Goal: Task Accomplishment & Management: Use online tool/utility

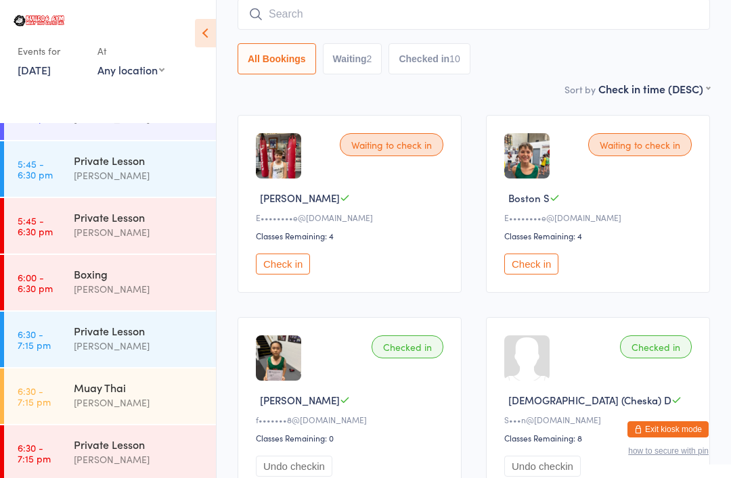
scroll to position [853, 0]
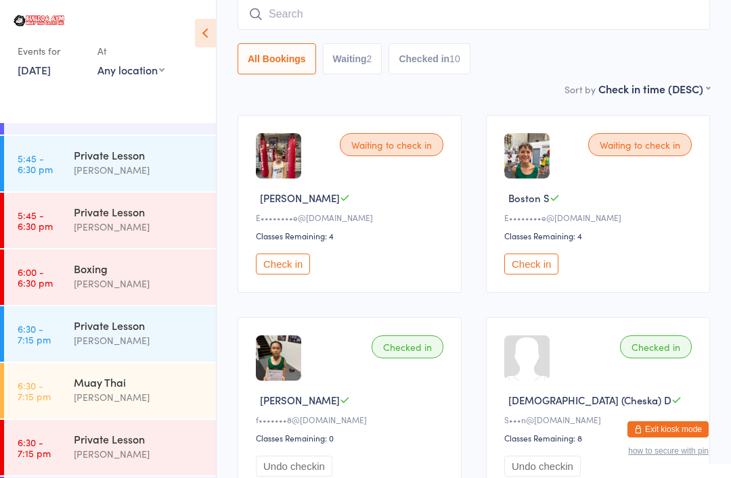
click at [77, 390] on div "[PERSON_NAME]" at bounding box center [139, 398] width 131 height 16
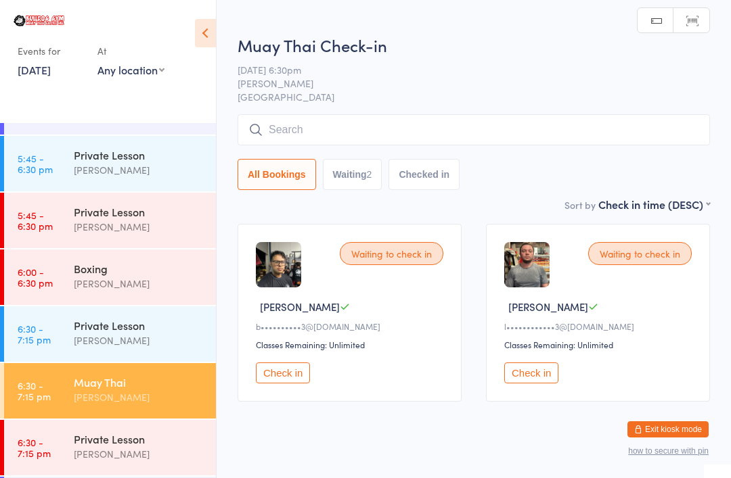
click at [499, 131] on input "search" at bounding box center [473, 129] width 472 height 31
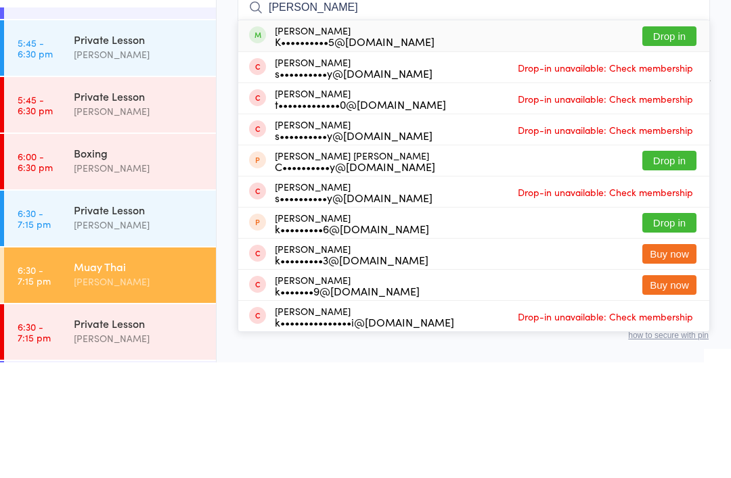
type input "[PERSON_NAME]"
click at [681, 142] on button "Drop in" at bounding box center [669, 152] width 54 height 20
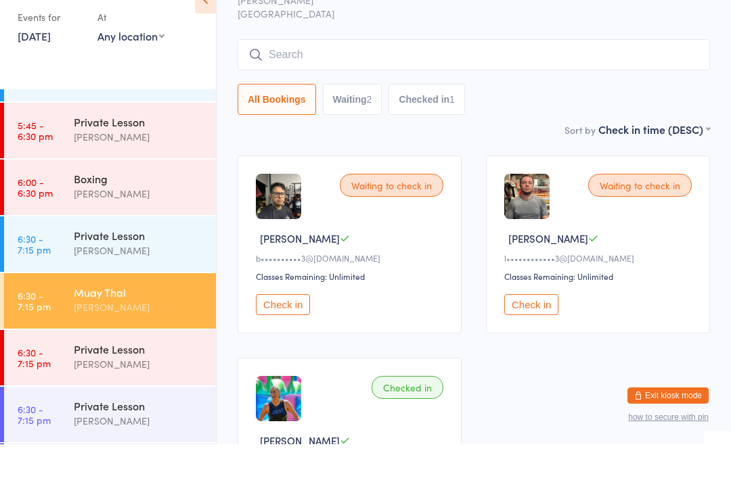
scroll to position [908, 0]
click at [48, 211] on time "6:00 - 6:30 pm" at bounding box center [35, 222] width 35 height 22
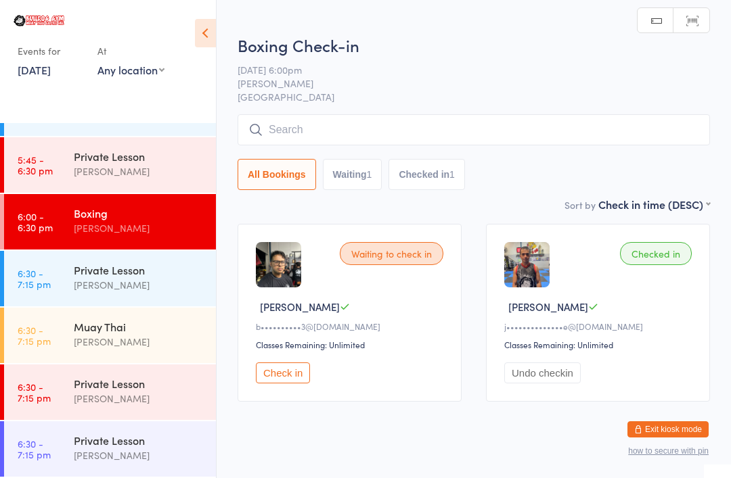
click at [287, 135] on input "search" at bounding box center [473, 129] width 472 height 31
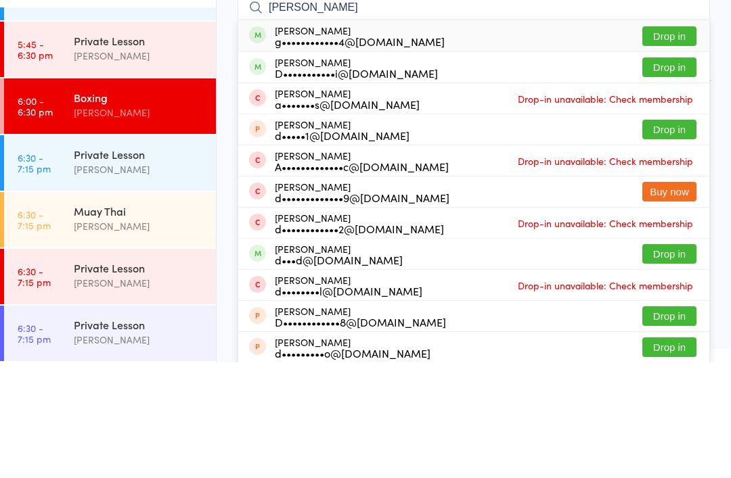
type input "[PERSON_NAME]"
click at [670, 142] on button "Drop in" at bounding box center [669, 152] width 54 height 20
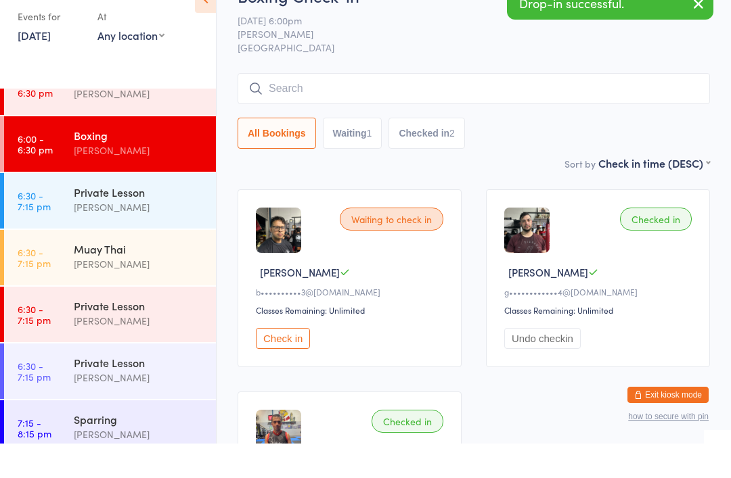
scroll to position [908, 0]
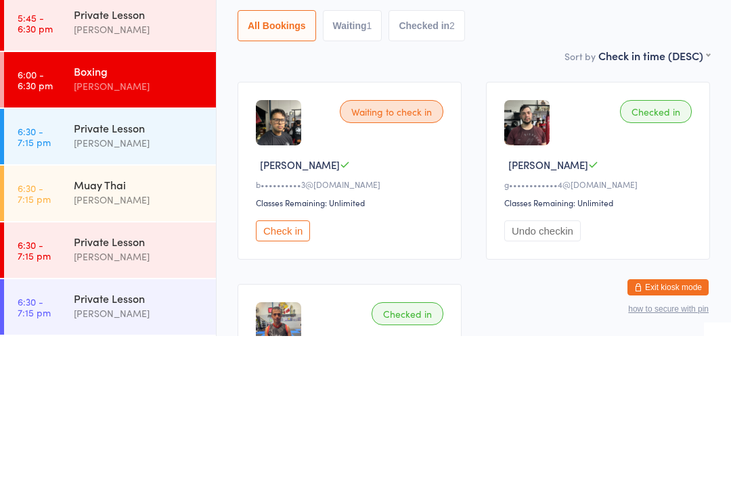
click at [64, 308] on link "6:30 - 7:15 pm Muay Thai [PERSON_NAME]" at bounding box center [110, 335] width 212 height 55
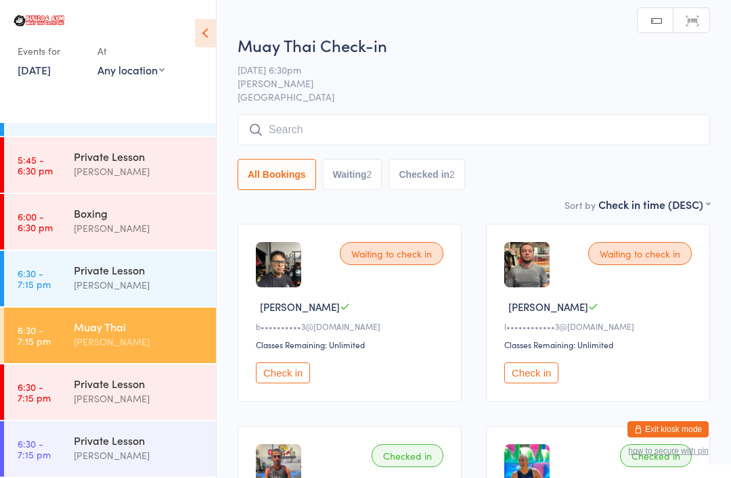
click at [278, 128] on input "search" at bounding box center [473, 129] width 472 height 31
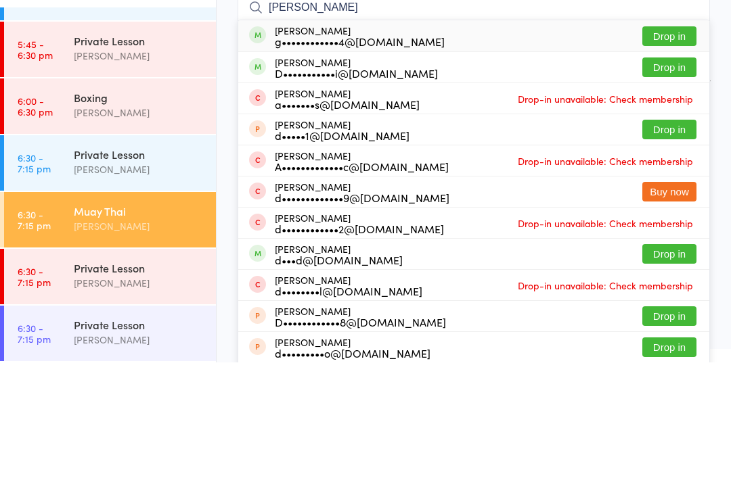
click at [661, 108] on input "[PERSON_NAME]" at bounding box center [473, 123] width 472 height 31
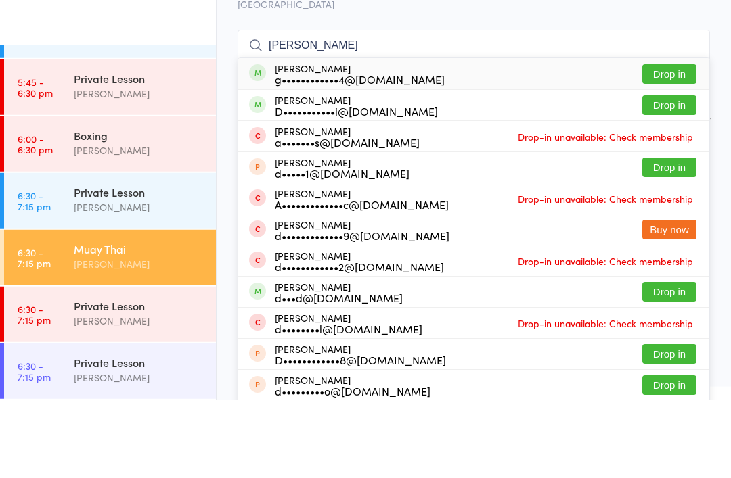
type input "[PERSON_NAME]"
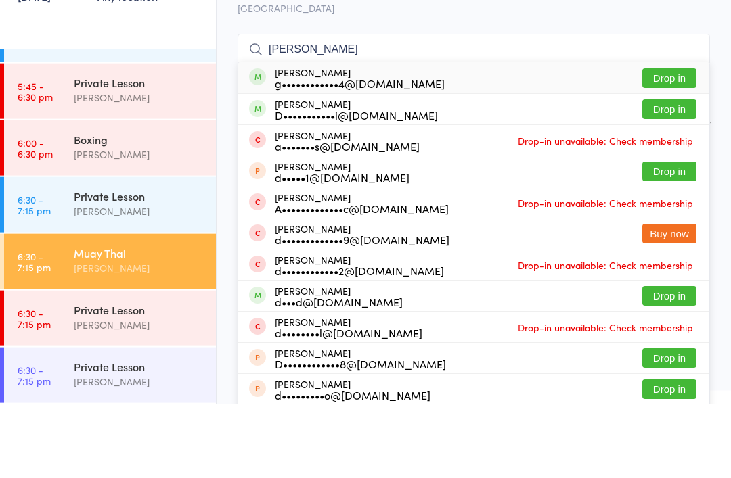
click at [662, 142] on button "Drop in" at bounding box center [669, 152] width 54 height 20
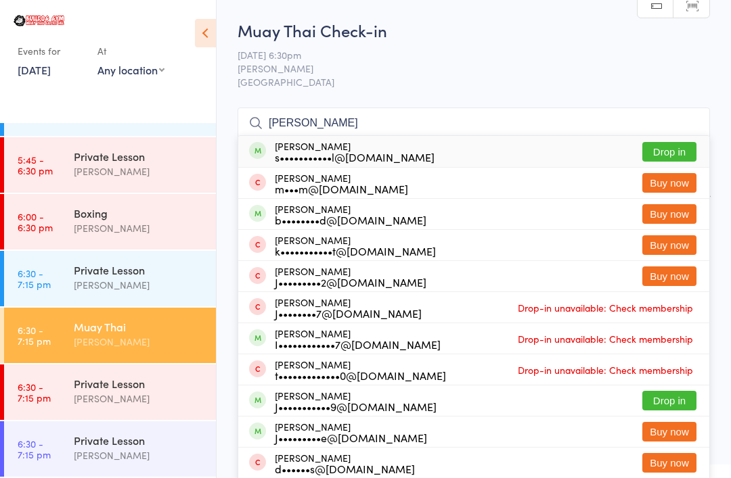
type input "[PERSON_NAME]"
click at [665, 142] on button "Drop in" at bounding box center [669, 152] width 54 height 20
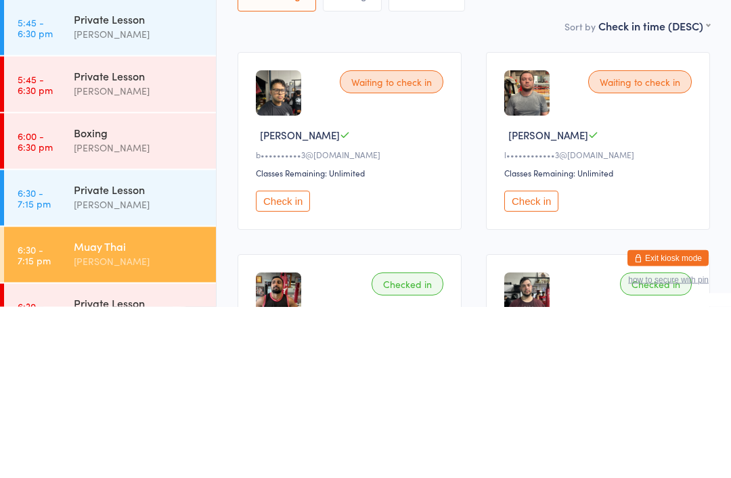
scroll to position [848, 0]
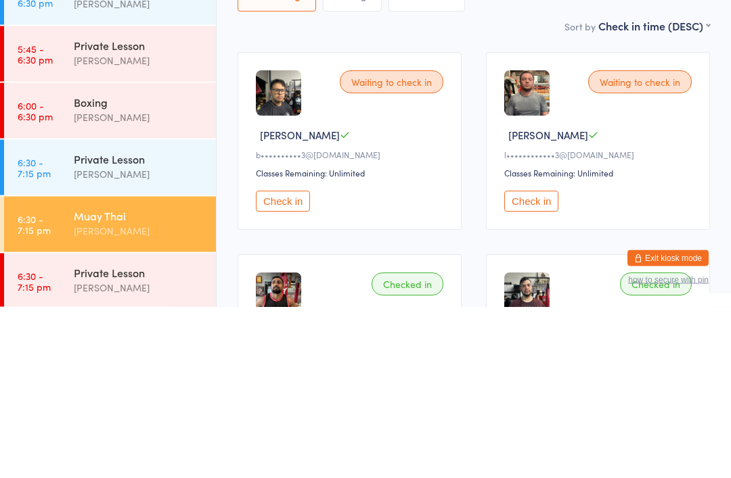
click at [71, 254] on link "6:00 - 6:30 pm Boxing [PERSON_NAME]" at bounding box center [110, 281] width 212 height 55
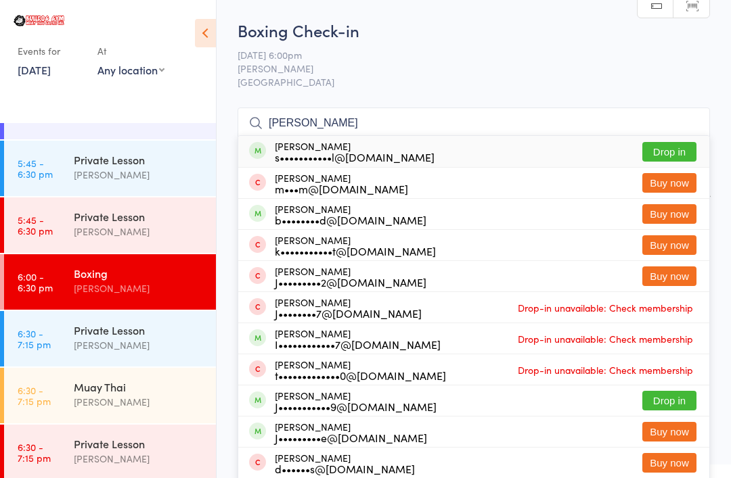
type input "[PERSON_NAME]"
click at [662, 147] on button "Drop in" at bounding box center [669, 152] width 54 height 20
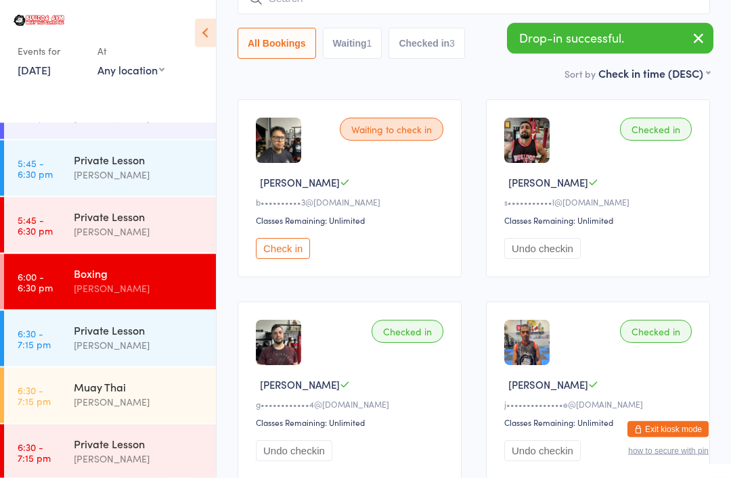
scroll to position [198, 0]
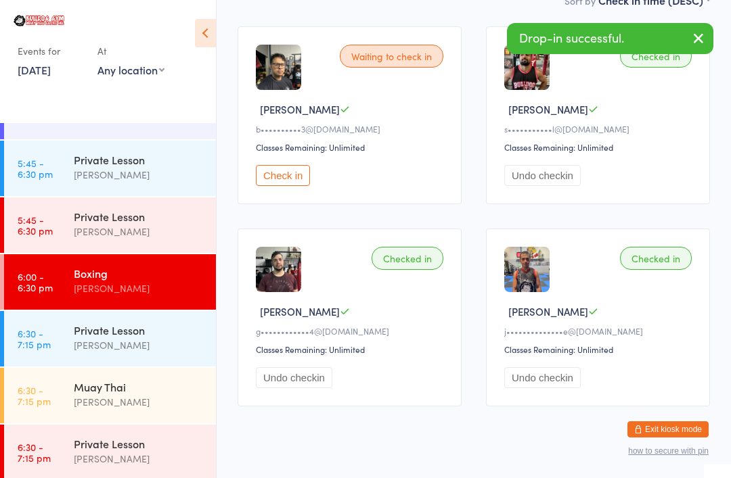
click at [298, 182] on button "Check in" at bounding box center [283, 175] width 54 height 21
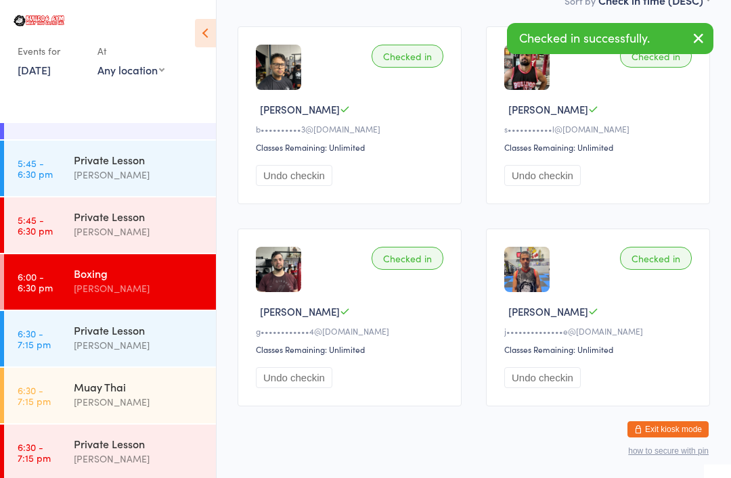
click at [40, 368] on link "6:30 - 7:15 pm Muay Thai [PERSON_NAME]" at bounding box center [110, 395] width 212 height 55
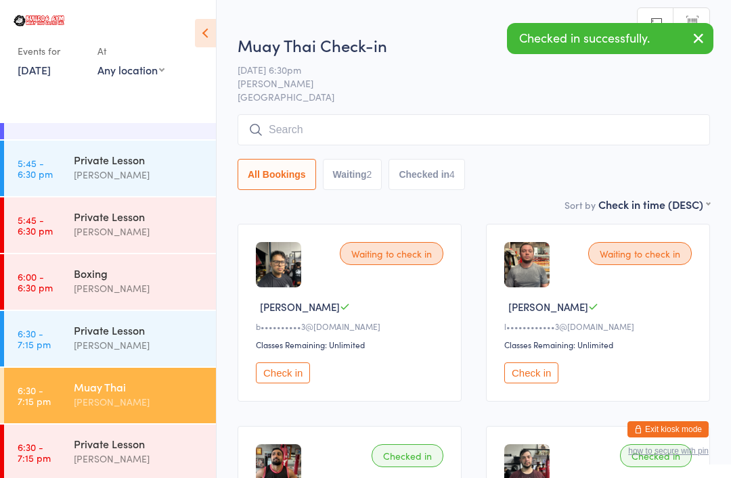
scroll to position [64, 0]
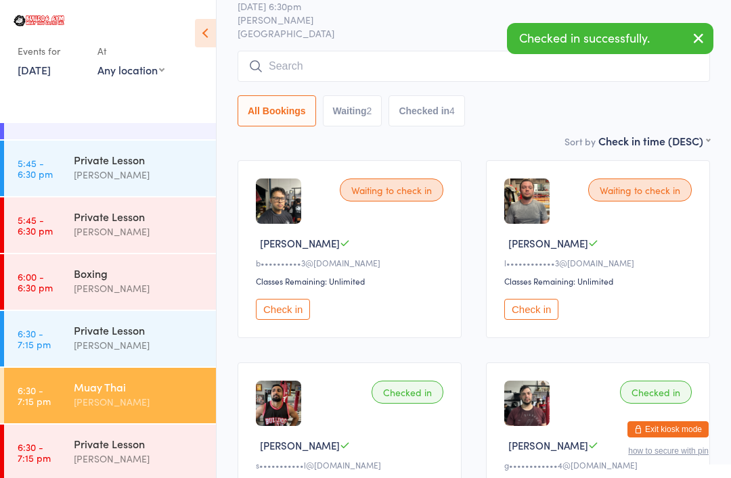
click at [296, 320] on button "Check in" at bounding box center [283, 309] width 54 height 21
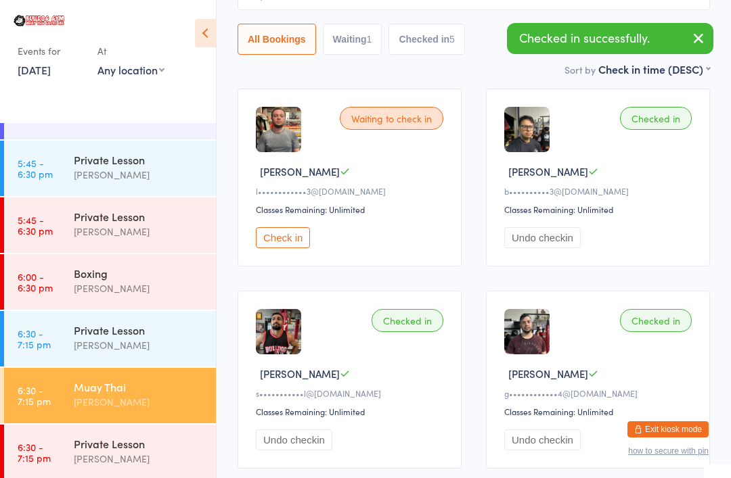
scroll to position [0, 0]
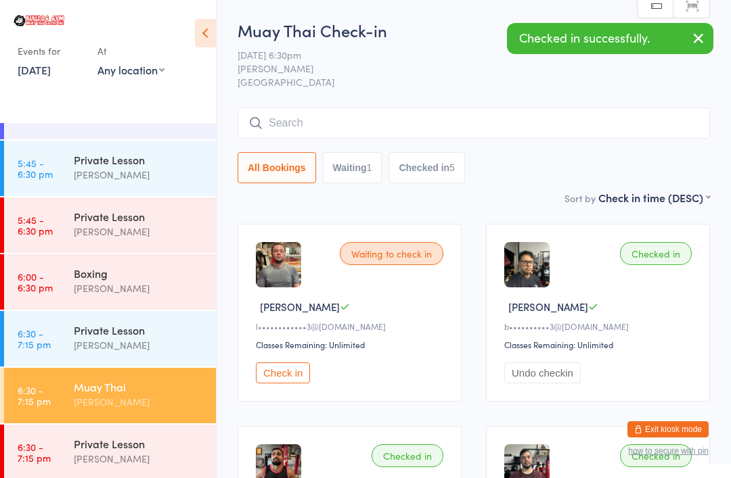
click at [473, 124] on input "search" at bounding box center [473, 123] width 472 height 31
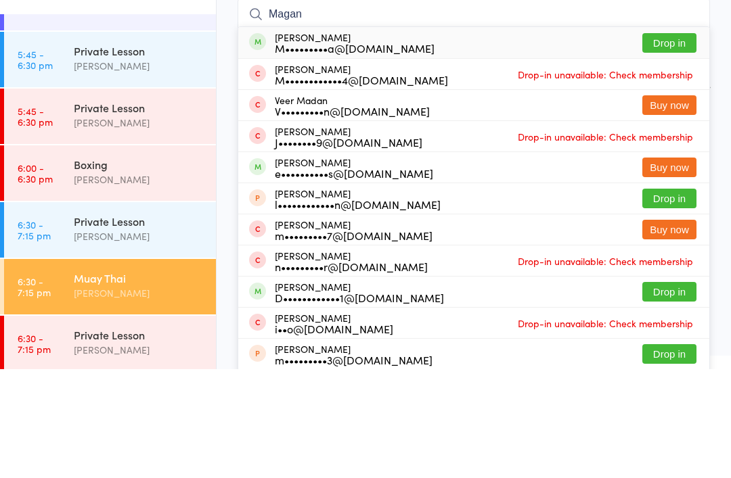
type input "Magan"
click at [672, 142] on button "Drop in" at bounding box center [669, 152] width 54 height 20
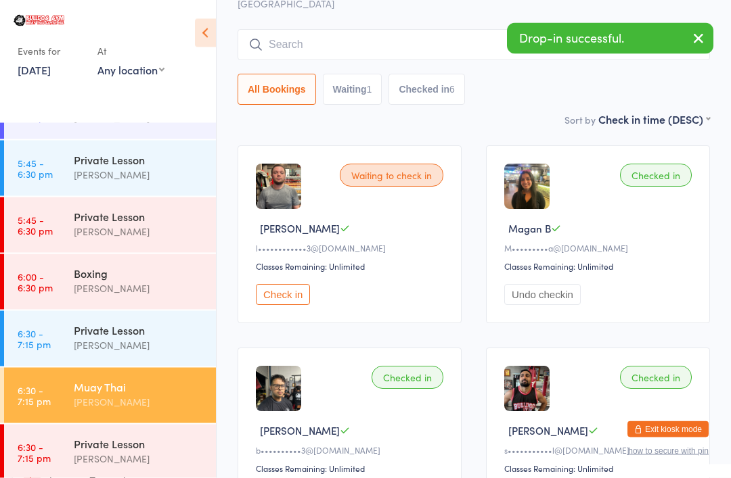
scroll to position [64, 0]
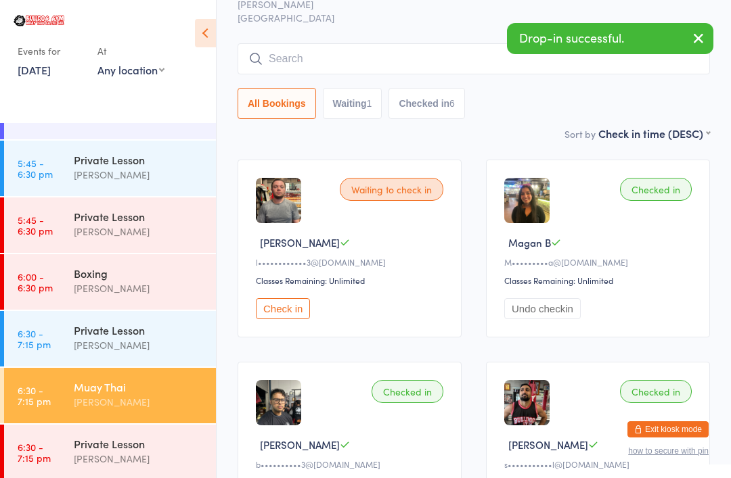
click at [32, 271] on time "6:00 - 6:30 pm" at bounding box center [35, 282] width 35 height 22
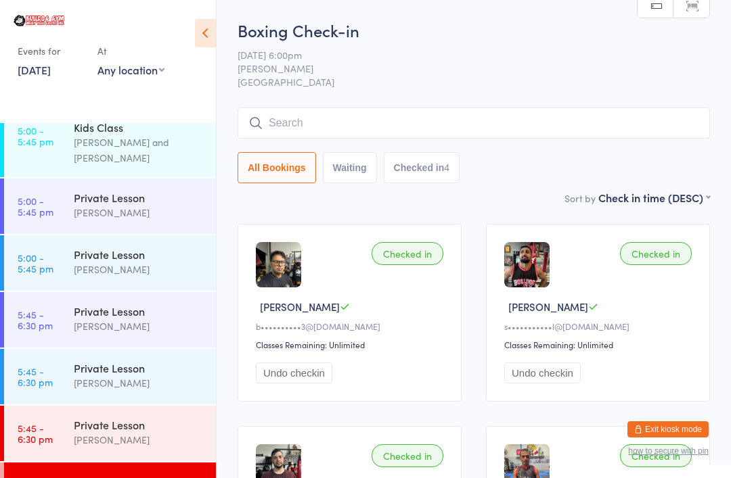
scroll to position [624, 0]
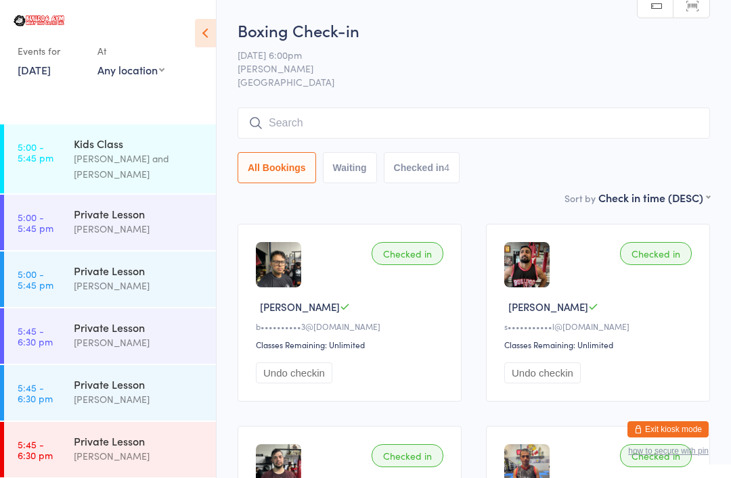
click at [118, 278] on div "[PERSON_NAME]" at bounding box center [139, 286] width 131 height 16
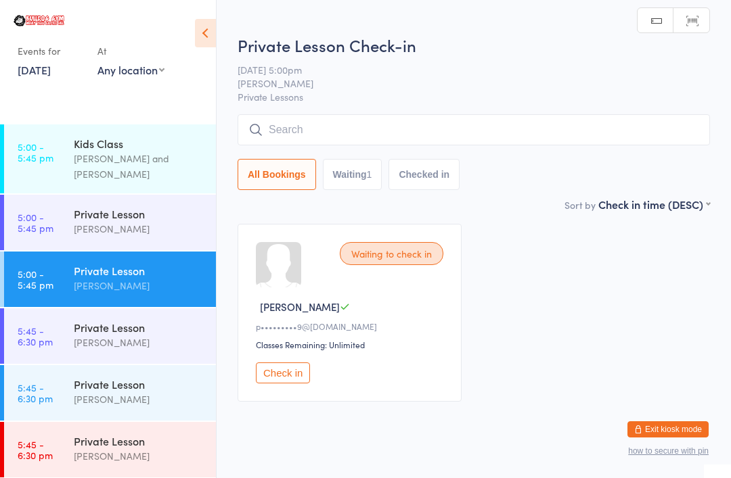
click at [279, 374] on button "Check in" at bounding box center [283, 373] width 54 height 21
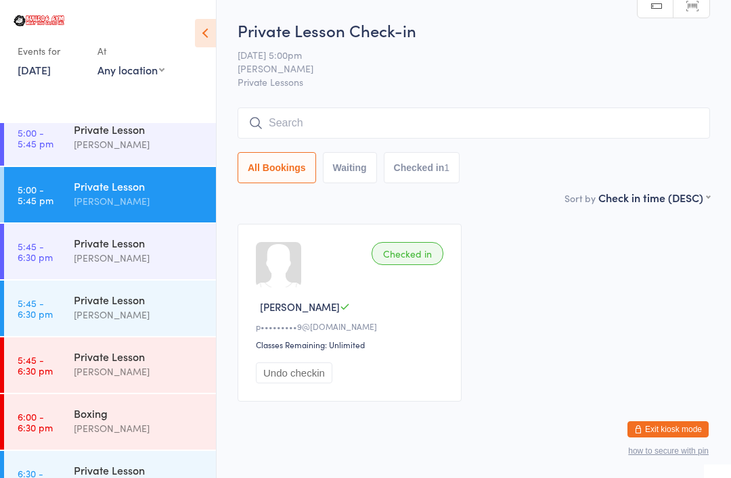
scroll to position [860, 0]
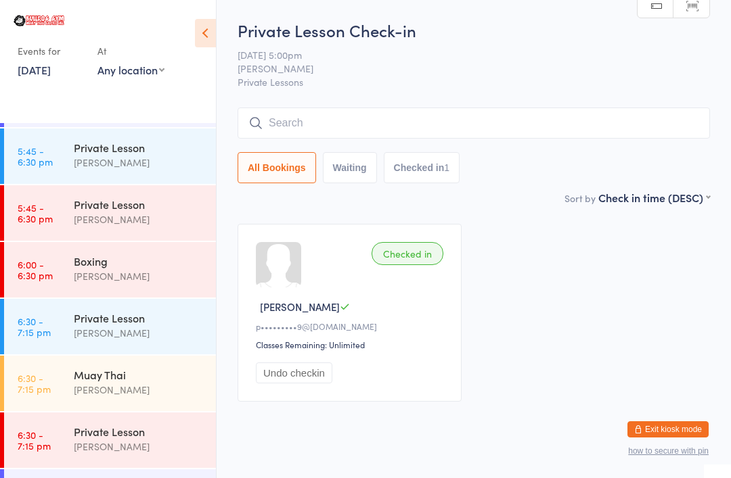
click at [119, 269] on div "[PERSON_NAME]" at bounding box center [139, 277] width 131 height 16
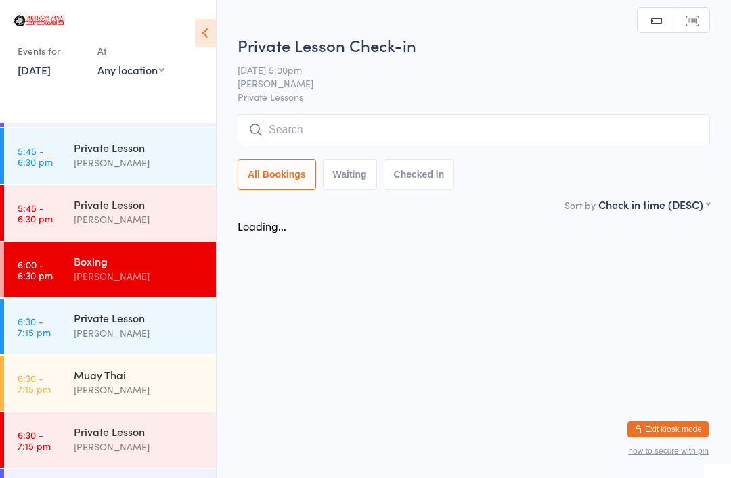
click at [344, 127] on input "search" at bounding box center [473, 129] width 472 height 31
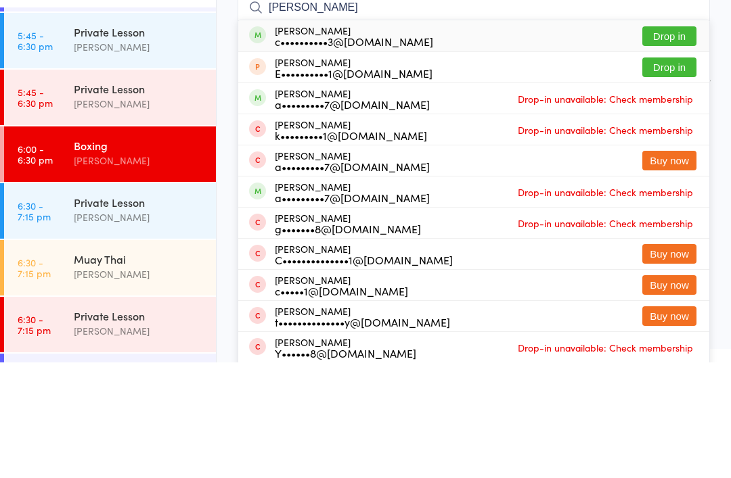
type input "[PERSON_NAME]"
click at [670, 142] on button "Drop in" at bounding box center [669, 152] width 54 height 20
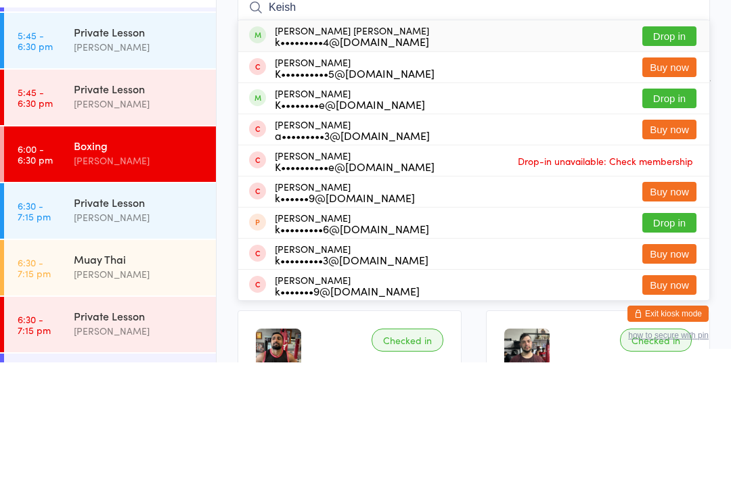
type input "Keish"
click at [666, 142] on button "Drop in" at bounding box center [669, 152] width 54 height 20
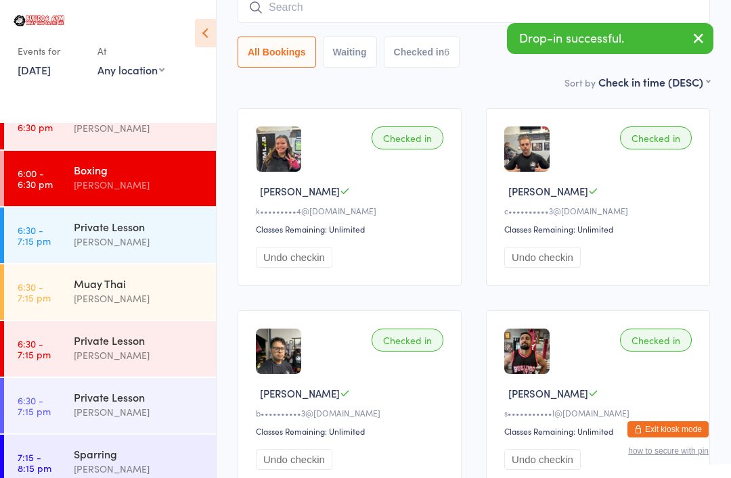
scroll to position [952, 0]
click at [149, 276] on div "Muay Thai" at bounding box center [139, 283] width 131 height 15
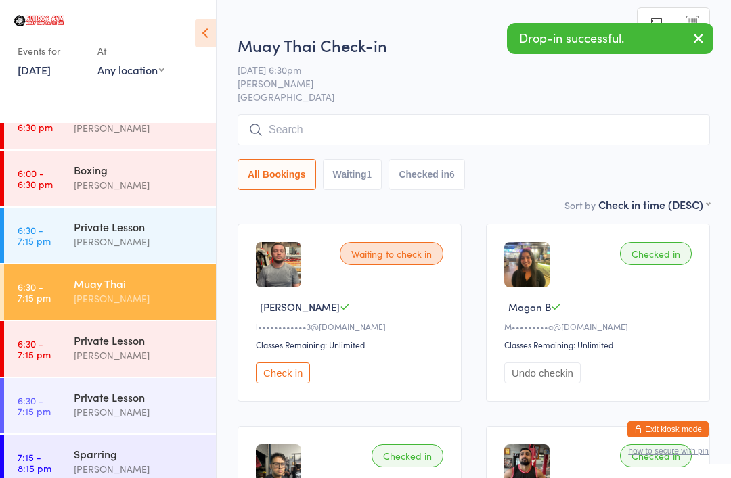
click at [371, 133] on input "search" at bounding box center [473, 129] width 472 height 31
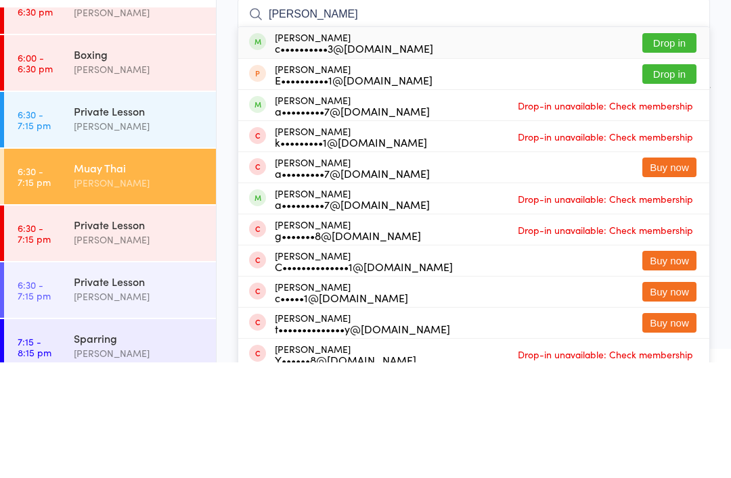
type input "[PERSON_NAME]"
click at [676, 149] on button "Drop in" at bounding box center [669, 159] width 54 height 20
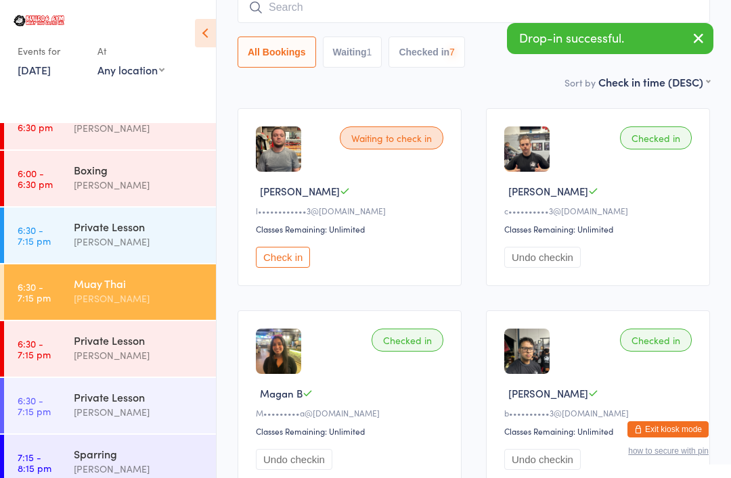
click at [440, 17] on input "search" at bounding box center [473, 7] width 472 height 31
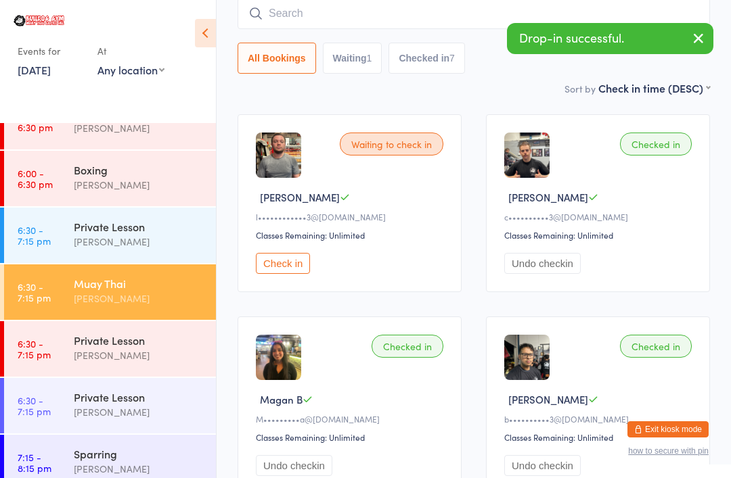
scroll to position [109, 0]
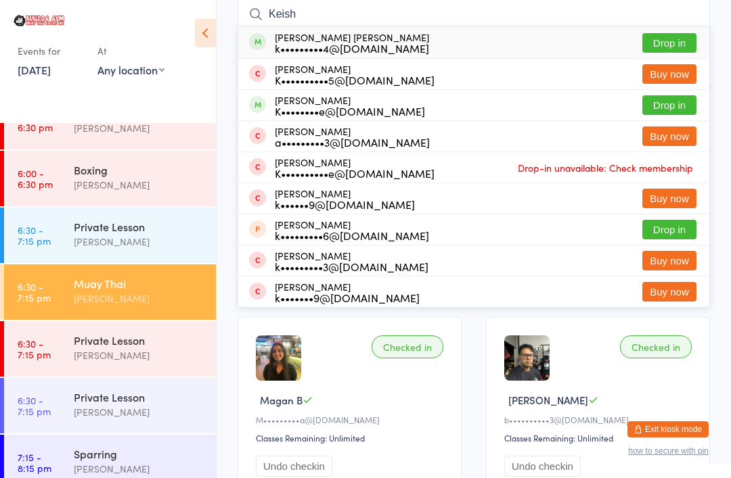
type input "Keish"
click at [678, 41] on button "Drop in" at bounding box center [669, 43] width 54 height 20
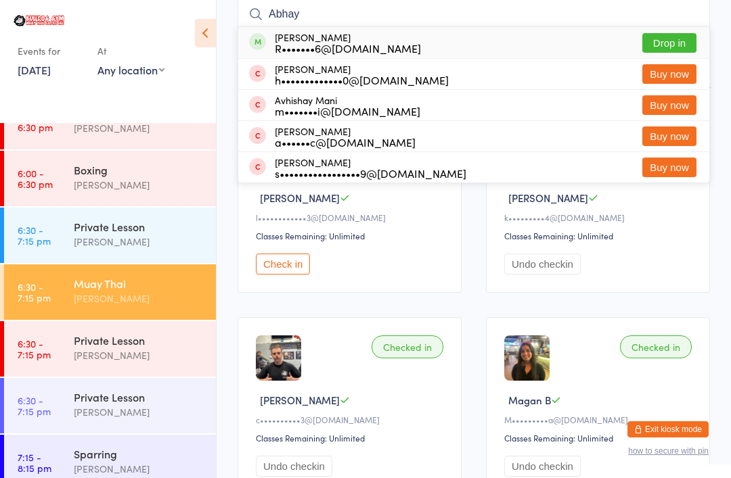
type input "Abhay"
click at [683, 34] on button "Drop in" at bounding box center [669, 43] width 54 height 20
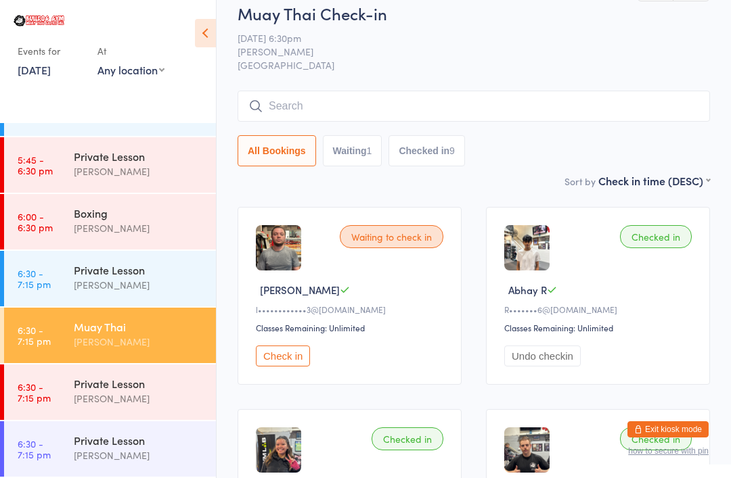
scroll to position [0, 0]
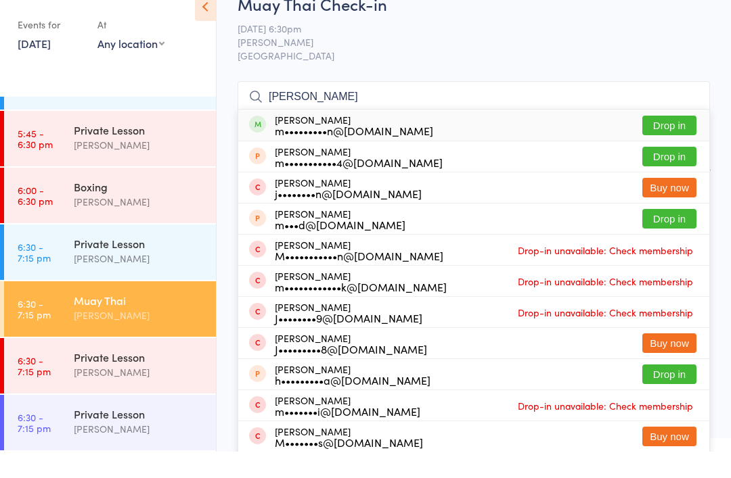
type input "[PERSON_NAME]"
click at [675, 142] on button "Drop in" at bounding box center [669, 152] width 54 height 20
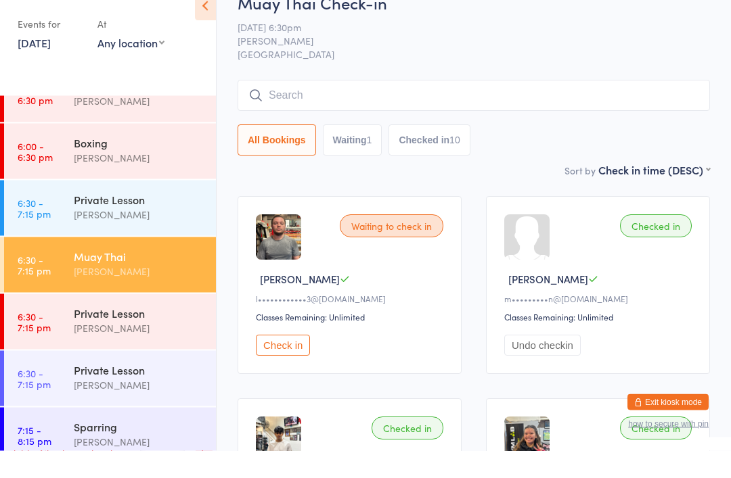
scroll to position [908, 0]
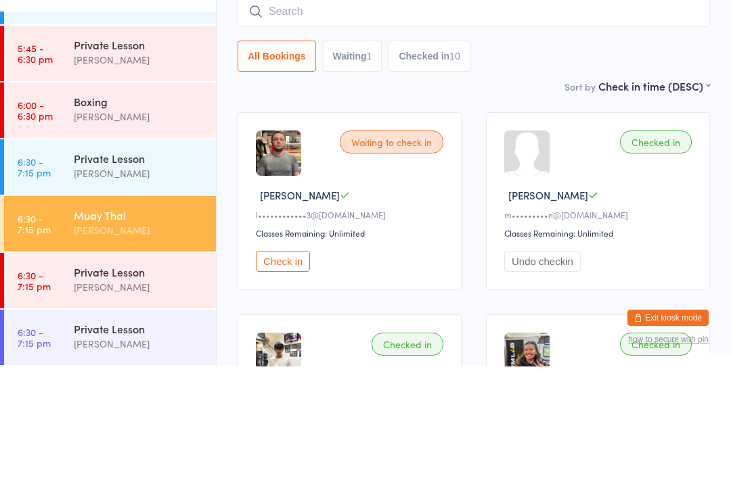
click at [137, 308] on div "Muay Thai [PERSON_NAME]" at bounding box center [145, 334] width 142 height 53
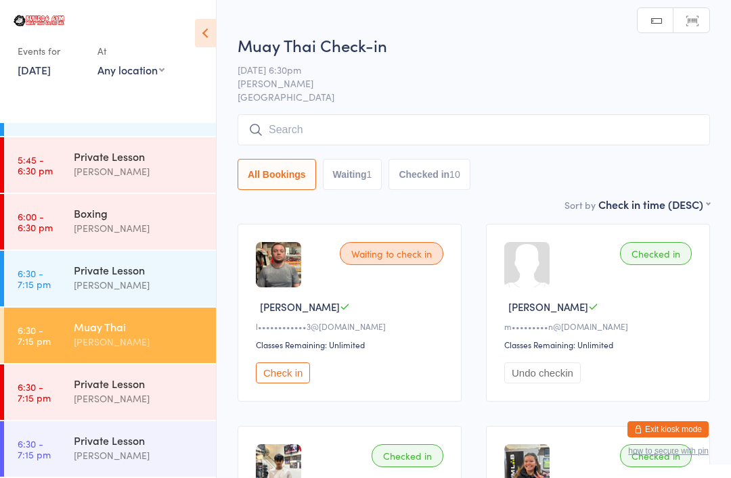
click at [367, 129] on input "search" at bounding box center [473, 129] width 472 height 31
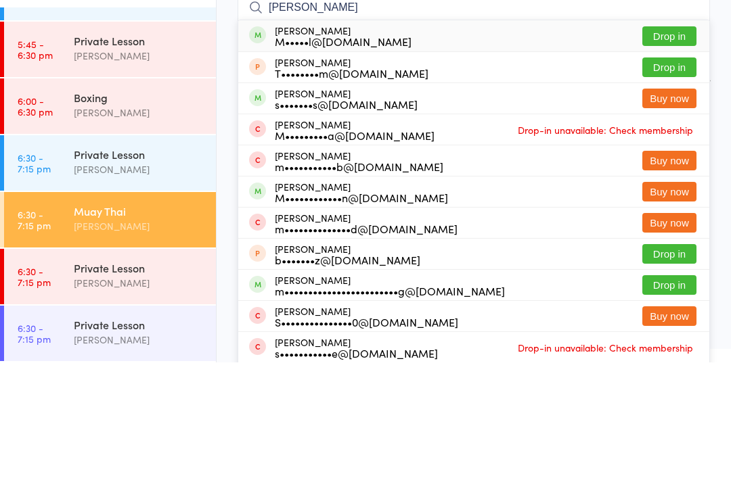
type input "[PERSON_NAME]"
click at [682, 142] on button "Drop in" at bounding box center [669, 152] width 54 height 20
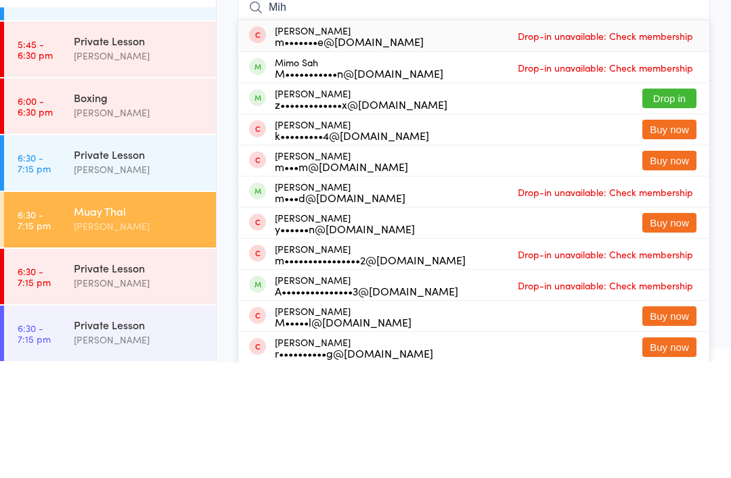
type input "Mih"
click at [674, 204] on button "Drop in" at bounding box center [669, 214] width 54 height 20
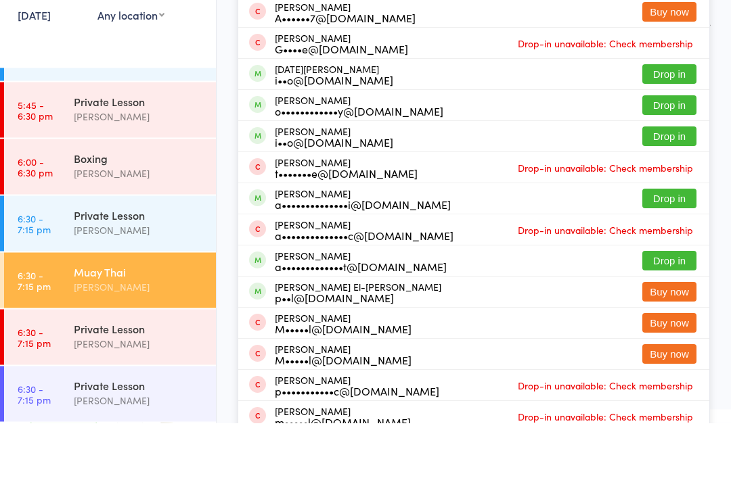
type input "[PERSON_NAME]"
click at [545, 239] on div "[PERSON_NAME] a••••••••••••••i@[DOMAIN_NAME] Drop in" at bounding box center [473, 254] width 471 height 30
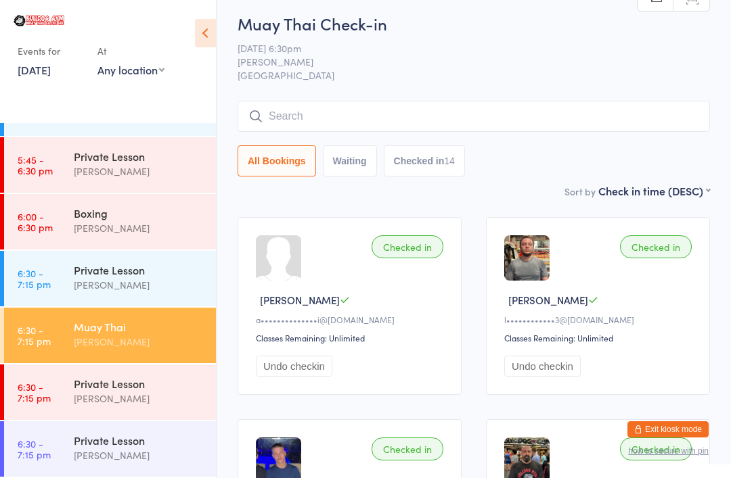
scroll to position [6, 0]
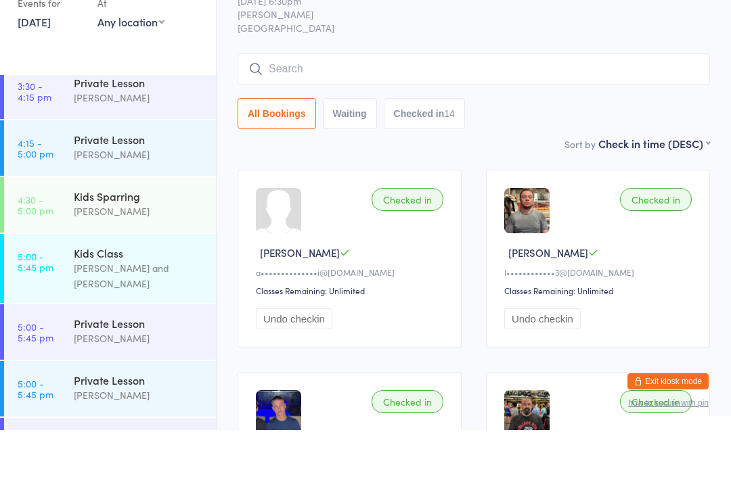
click at [415, 101] on input "search" at bounding box center [473, 116] width 472 height 31
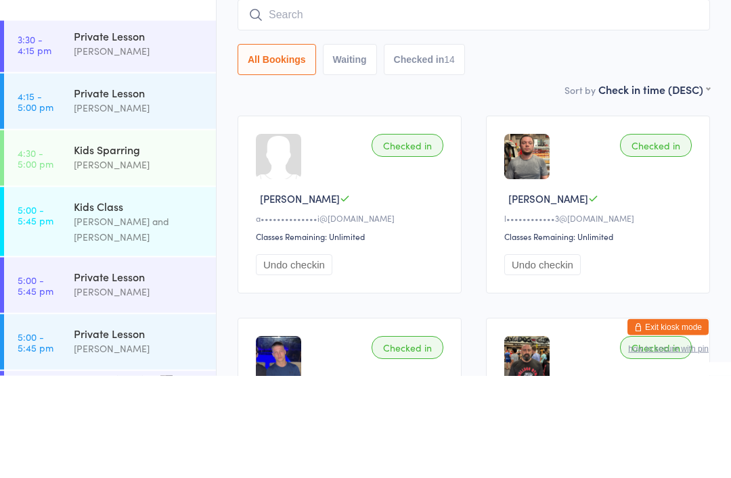
scroll to position [458, 0]
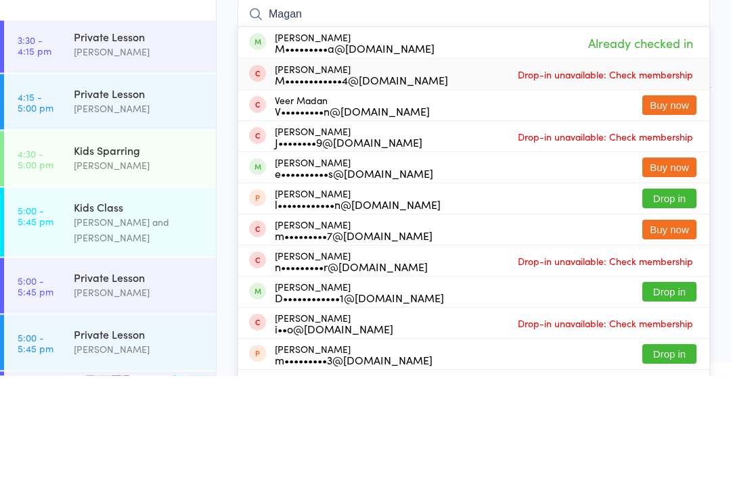
type input "Magan"
click at [707, 162] on div "[PERSON_NAME] M••••••••••••4@[DOMAIN_NAME] Drop-in unavailable: Check membership" at bounding box center [473, 177] width 471 height 30
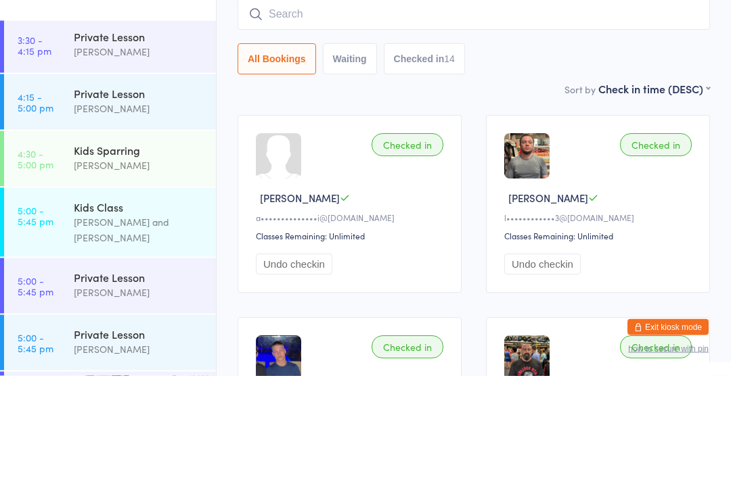
scroll to position [109, 0]
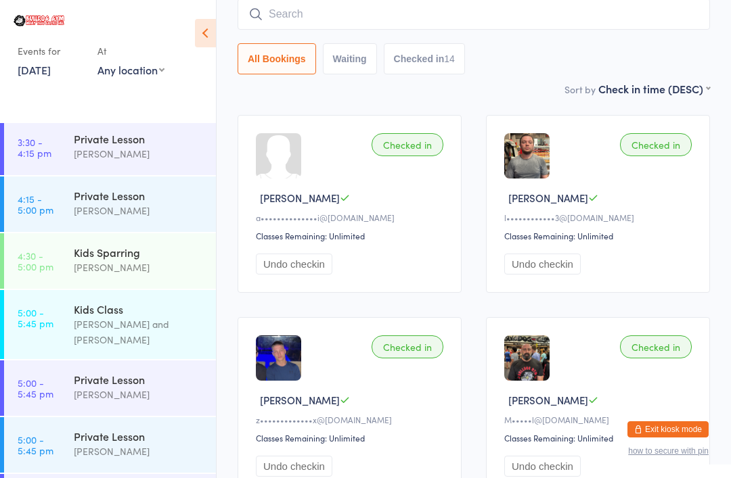
click at [304, 7] on input "search" at bounding box center [473, 14] width 472 height 31
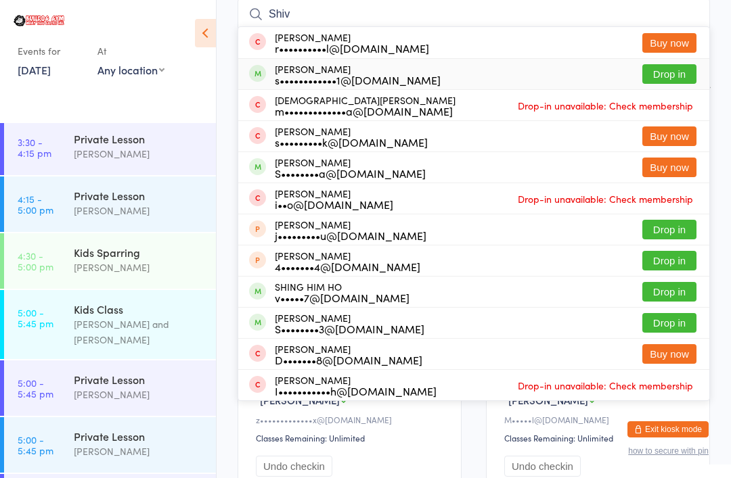
type input "Shiv"
click at [306, 68] on div "[PERSON_NAME] s••••••••••••1@[DOMAIN_NAME]" at bounding box center [358, 75] width 166 height 22
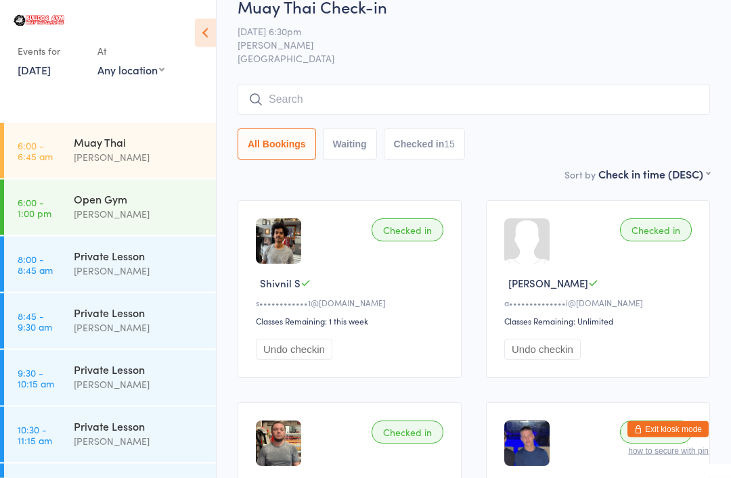
scroll to position [0, 0]
click at [575, 87] on input "search" at bounding box center [473, 100] width 472 height 31
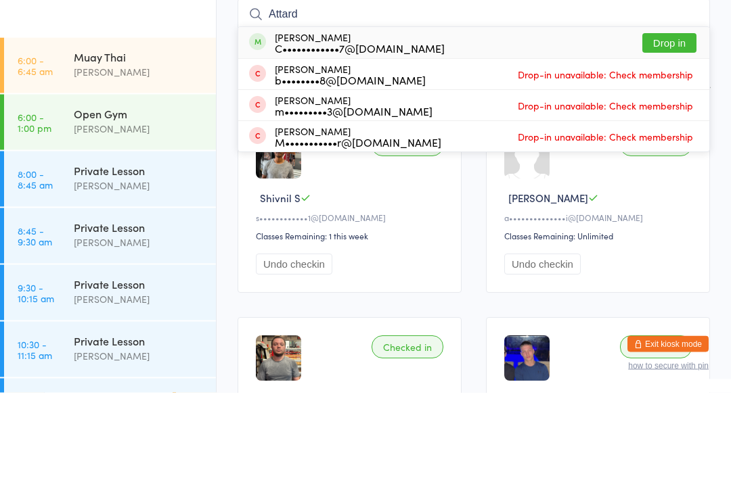
type input "Attard"
click at [679, 119] on button "Drop in" at bounding box center [669, 129] width 54 height 20
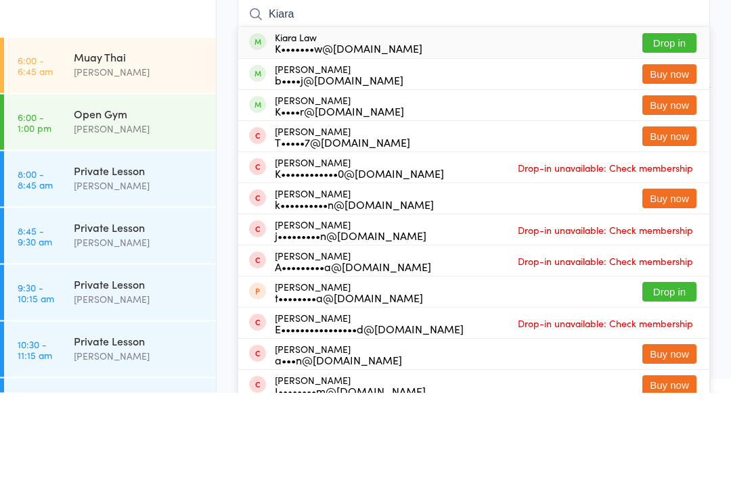
type input "Kiara"
click at [680, 119] on button "Drop in" at bounding box center [669, 129] width 54 height 20
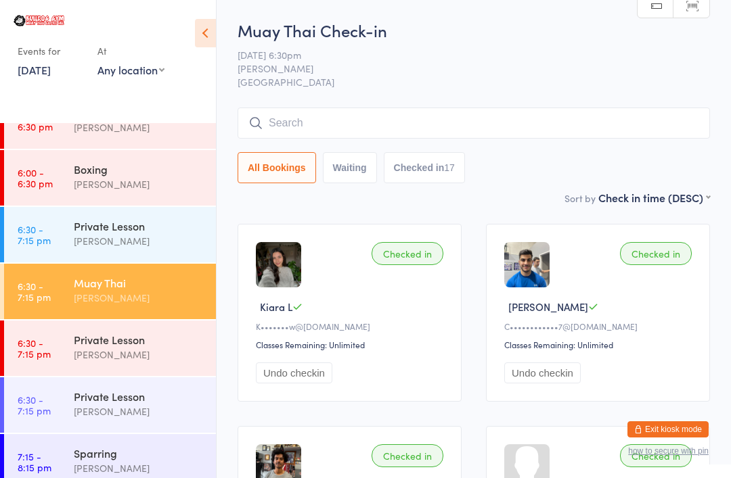
scroll to position [952, 0]
click at [68, 440] on link "7:15 - 8:15 pm Sparring [PERSON_NAME]" at bounding box center [110, 462] width 212 height 55
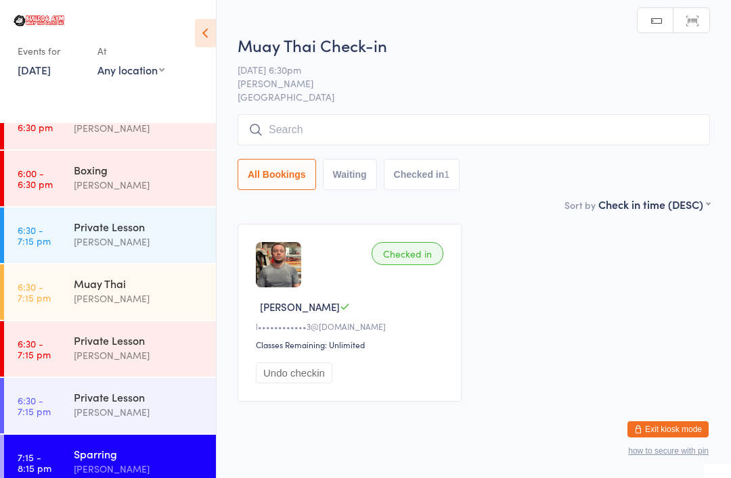
click at [586, 128] on input "search" at bounding box center [473, 129] width 472 height 31
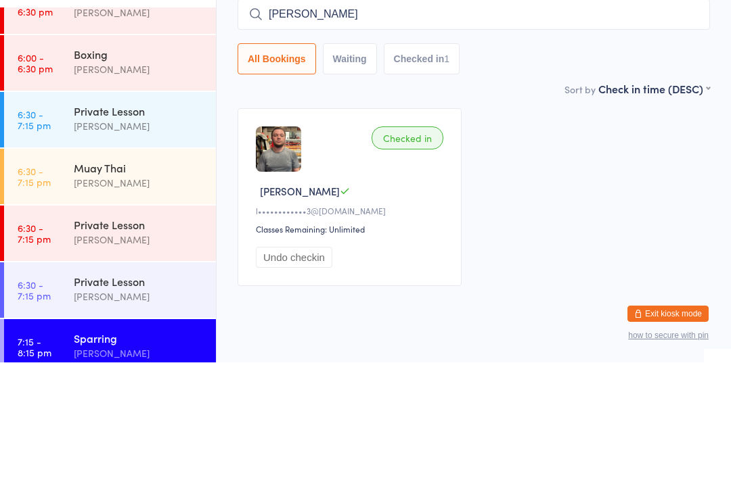
scroll to position [34, 0]
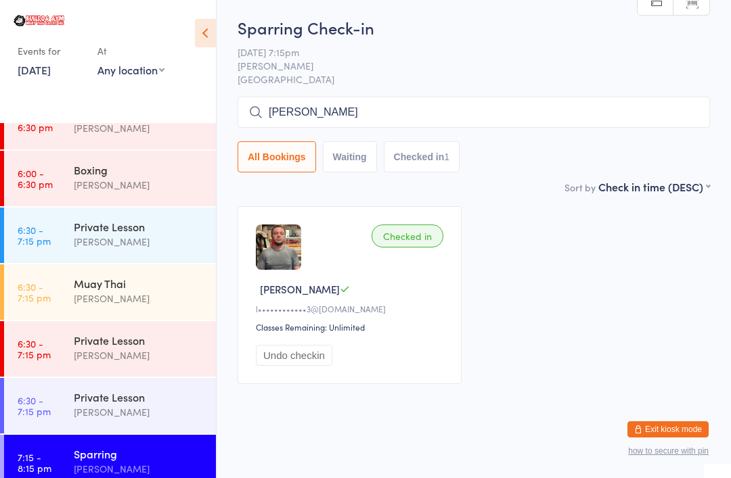
click at [632, 97] on input "[PERSON_NAME]" at bounding box center [473, 112] width 472 height 31
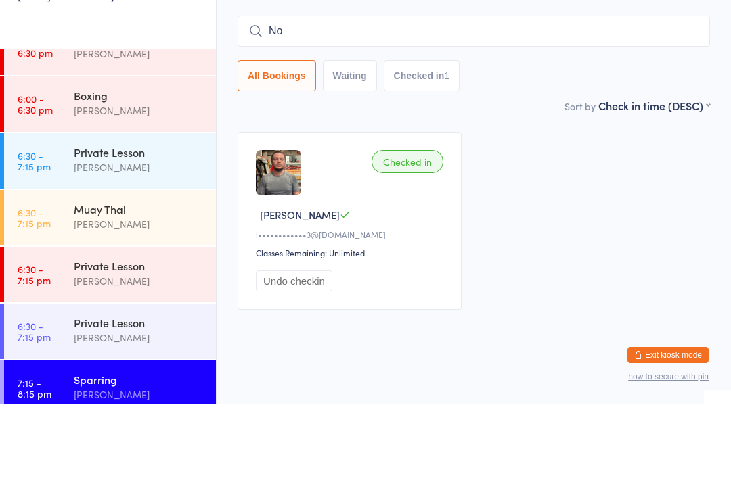
type input "N"
type input "M"
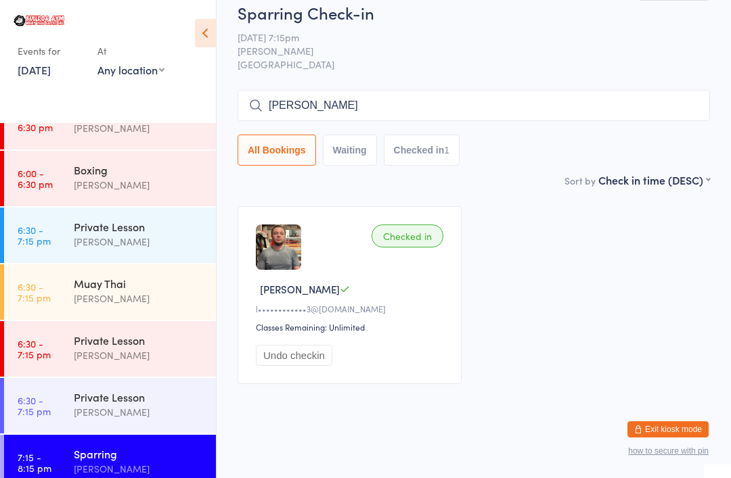
click at [658, 90] on input "[PERSON_NAME]" at bounding box center [473, 105] width 472 height 31
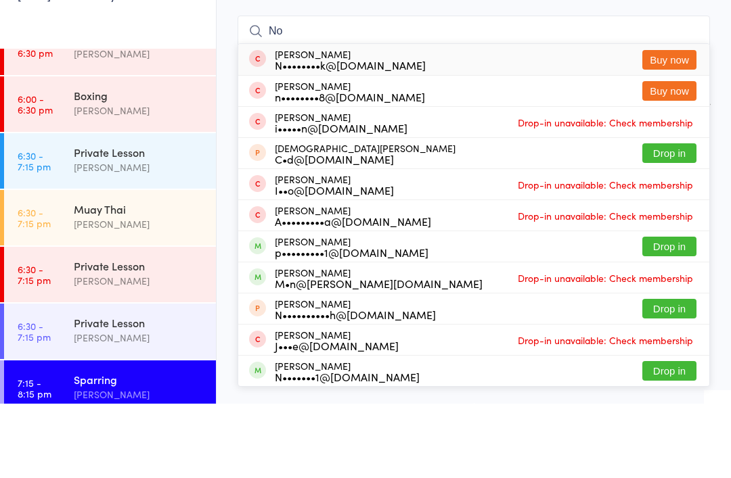
type input "N"
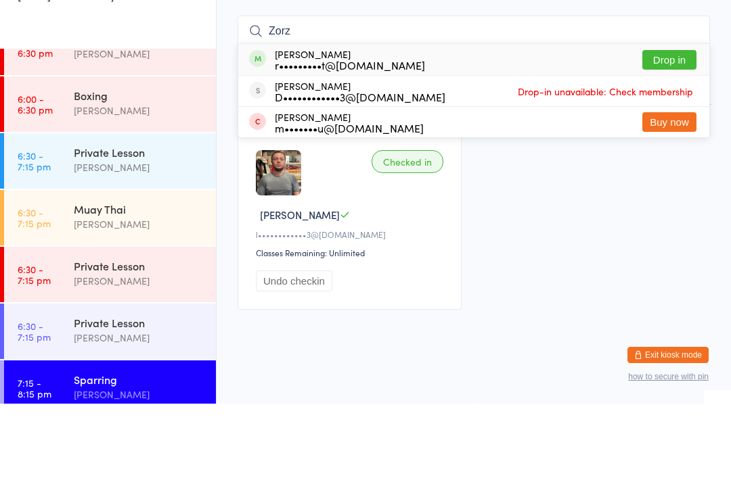
type input "Zorz"
click at [678, 124] on button "Drop in" at bounding box center [669, 134] width 54 height 20
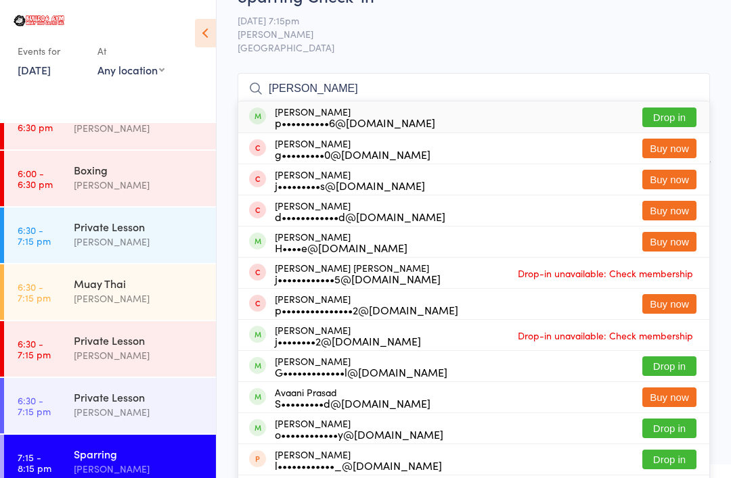
type input "[PERSON_NAME]"
click at [678, 108] on button "Drop in" at bounding box center [669, 118] width 54 height 20
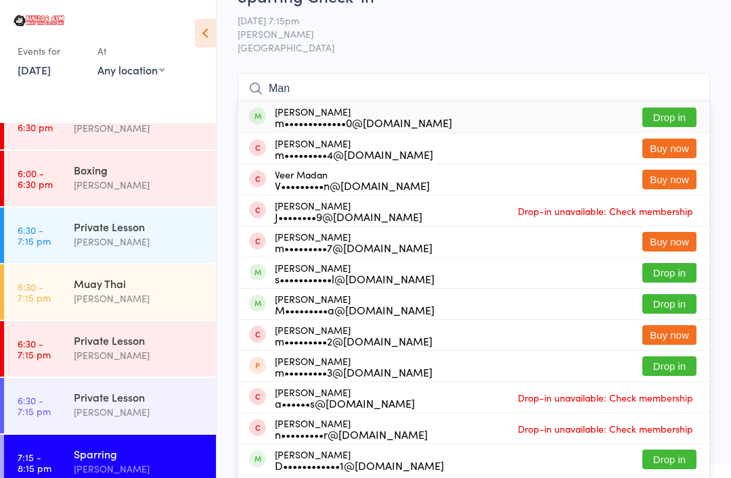
type input "Man"
click at [665, 115] on button "Drop in" at bounding box center [669, 118] width 54 height 20
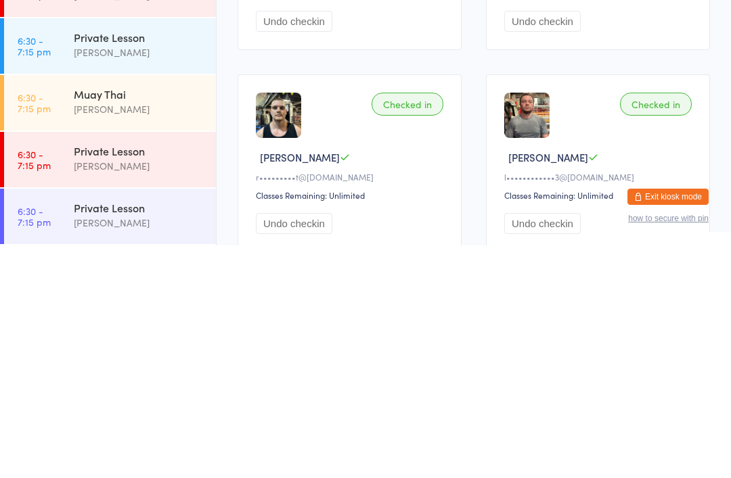
scroll to position [77, 0]
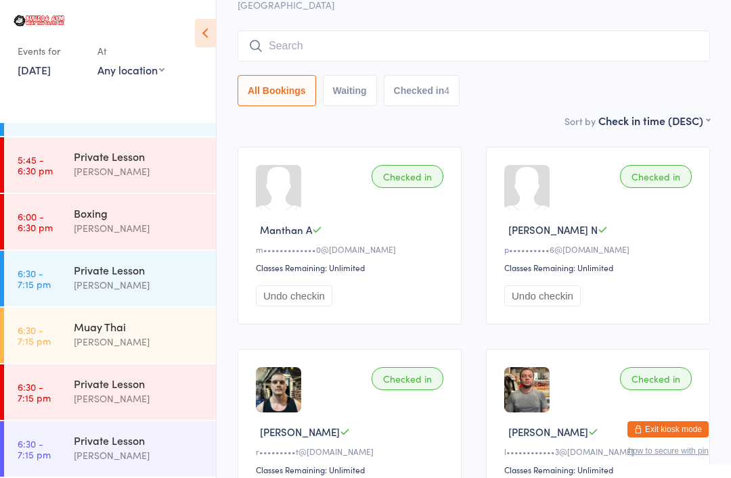
click at [394, 42] on input "search" at bounding box center [473, 45] width 472 height 31
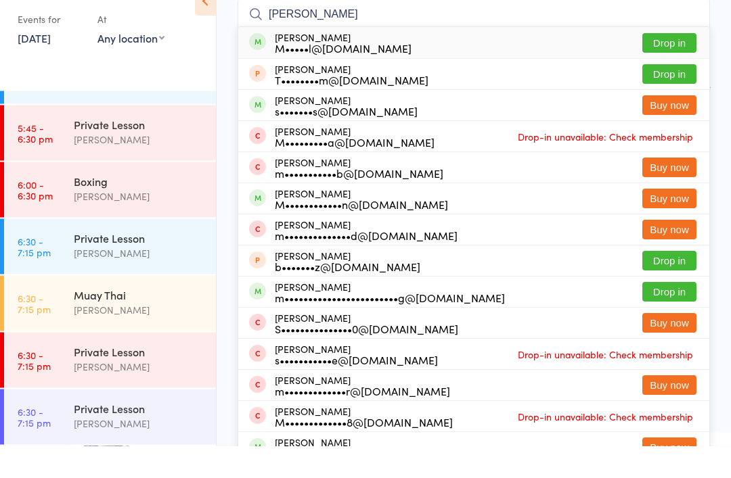
type input "[PERSON_NAME]"
click at [672, 66] on button "Drop in" at bounding box center [669, 76] width 54 height 20
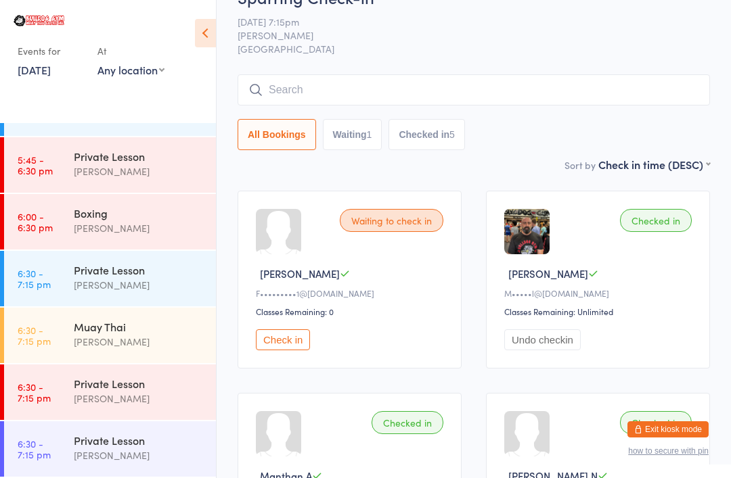
scroll to position [0, 0]
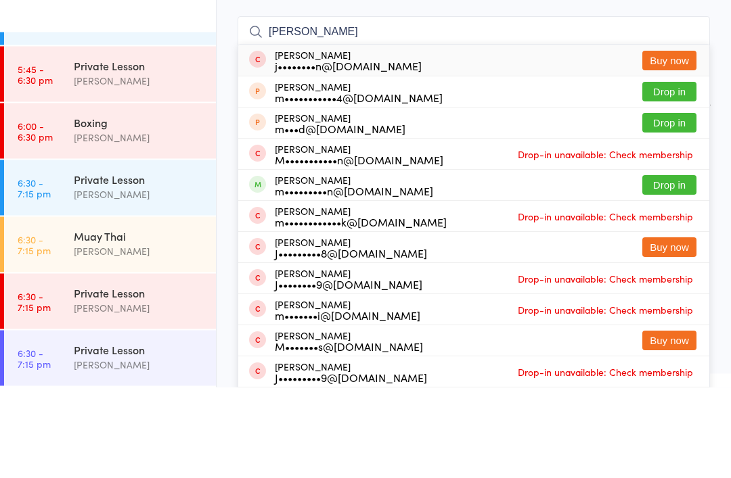
type input "[PERSON_NAME]"
click at [679, 267] on button "Drop in" at bounding box center [669, 277] width 54 height 20
